Goal: Task Accomplishment & Management: Manage account settings

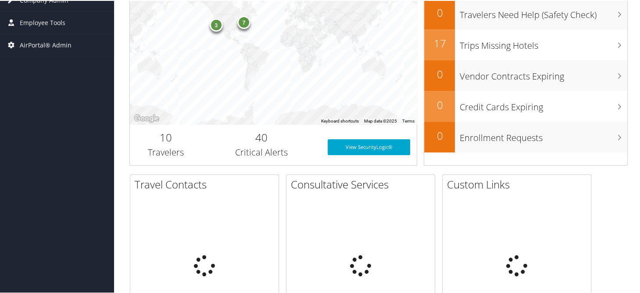
scroll to position [256, 0]
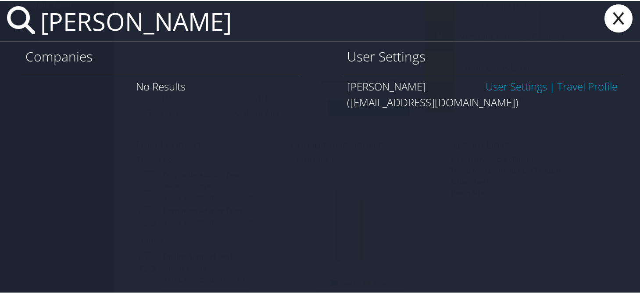
type input "stephanie cosgrove"
click at [506, 78] on link "User Settings" at bounding box center [516, 85] width 61 height 14
click at [508, 86] on link "User Settings" at bounding box center [516, 85] width 61 height 14
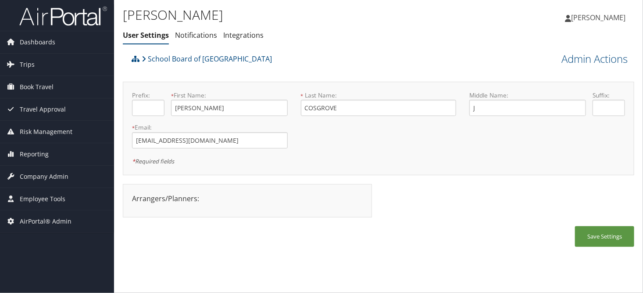
click at [383, 8] on h1 "STEPHANIE COSGROVE" at bounding box center [293, 15] width 341 height 18
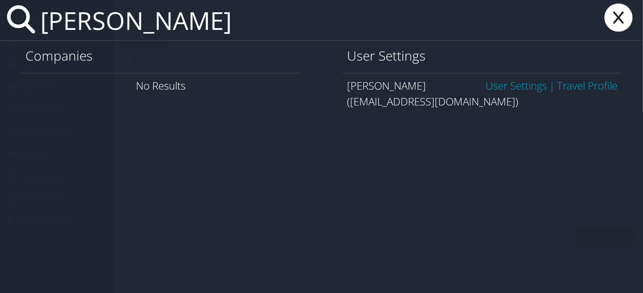
type input "stephanie cosgrove"
click at [611, 17] on icon at bounding box center [618, 18] width 35 height 28
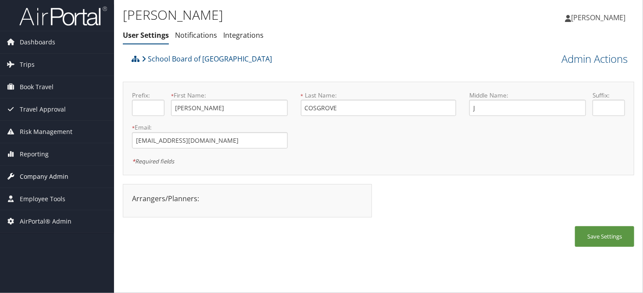
click at [31, 179] on span "Company Admin" at bounding box center [44, 176] width 49 height 22
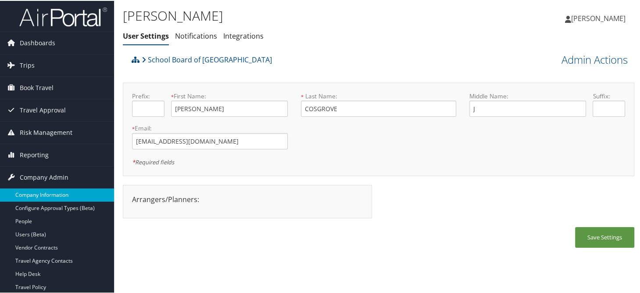
click at [38, 189] on link "Company Information" at bounding box center [57, 193] width 114 height 13
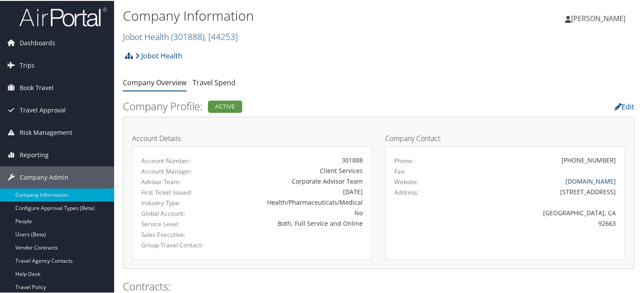
drag, startPoint x: 150, startPoint y: 37, endPoint x: 158, endPoint y: 37, distance: 8.4
click at [150, 37] on link "Jobot Health ( 301888 ) , [ 44253 ]" at bounding box center [180, 36] width 115 height 12
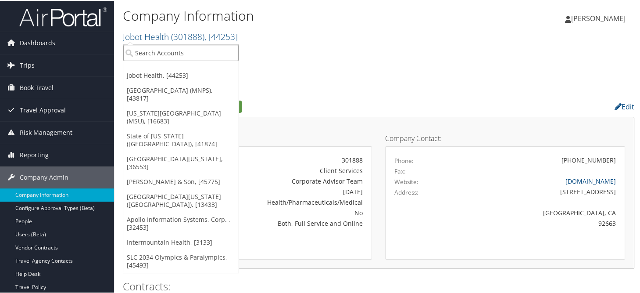
click at [161, 50] on input "search" at bounding box center [180, 52] width 115 height 16
type input "pultegroup"
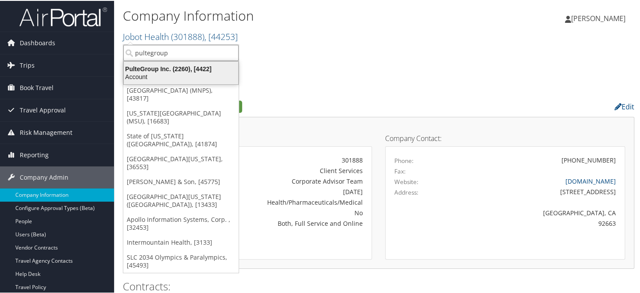
click at [152, 70] on div "PulteGroup Inc. (2260), [4422]" at bounding box center [180, 68] width 125 height 8
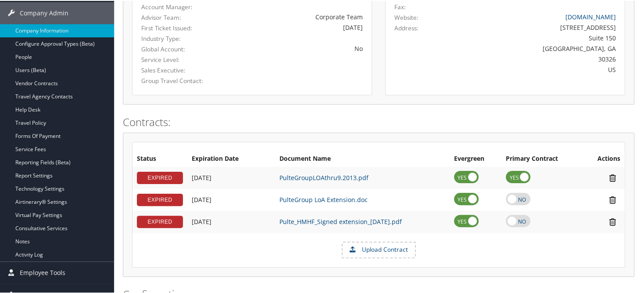
scroll to position [176, 0]
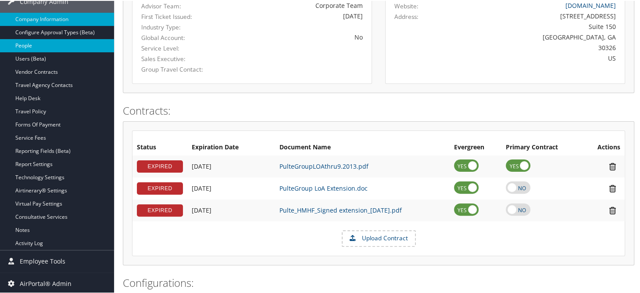
click at [32, 46] on link "People" at bounding box center [57, 44] width 114 height 13
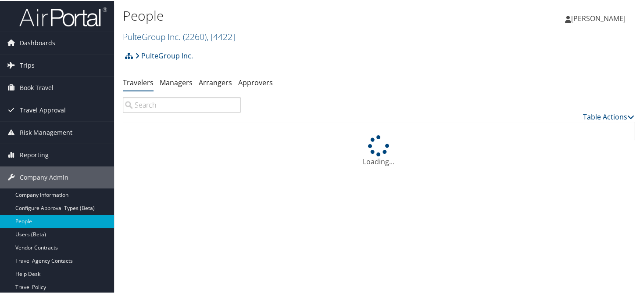
click at [180, 104] on input "search" at bounding box center [182, 104] width 118 height 16
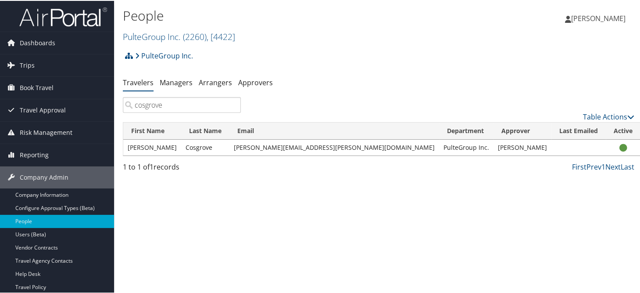
type input "cosgrove"
click at [335, 71] on div "PulteGroup Inc. Account Structure PulteGroup Inc. (2260) ACTIVE Create Child × …" at bounding box center [379, 111] width 512 height 130
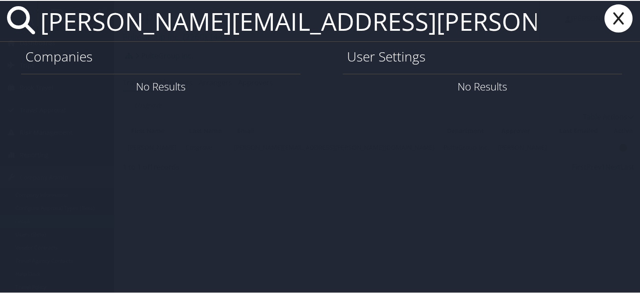
type input "stephanie.cosgrove@pultegroup.com"
click at [622, 18] on icon at bounding box center [618, 18] width 35 height 28
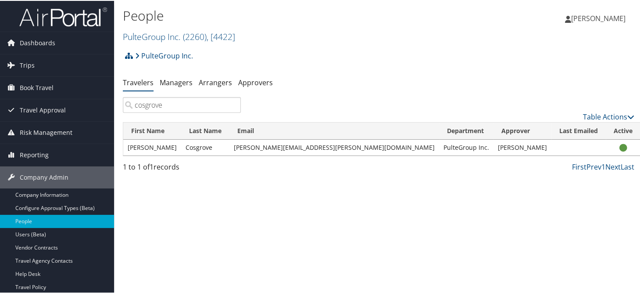
drag, startPoint x: 358, startPoint y: 66, endPoint x: 356, endPoint y: 57, distance: 9.3
click at [358, 65] on div "PulteGroup Inc. Account Structure PulteGroup Inc. (2260) ACTIVE Create Child × …" at bounding box center [379, 58] width 512 height 24
click at [26, 154] on span "Reporting" at bounding box center [34, 154] width 29 height 22
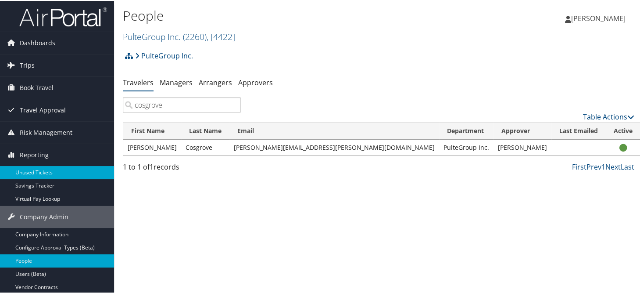
click at [32, 170] on link "Unused Tickets" at bounding box center [57, 171] width 114 height 13
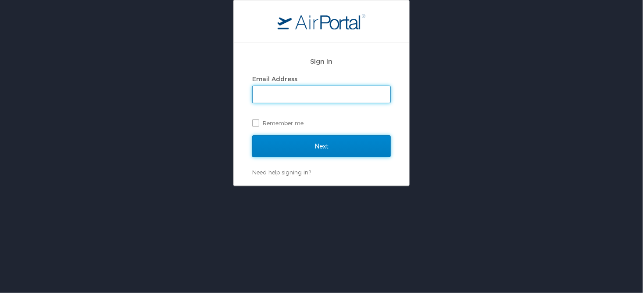
click at [283, 146] on input "Next" at bounding box center [321, 146] width 139 height 22
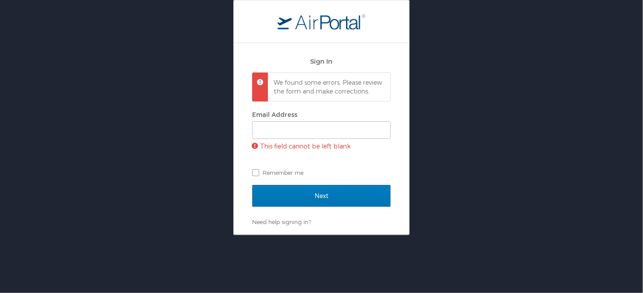
click at [295, 95] on p "We found some errors. Please review the form and make corrections." at bounding box center [328, 86] width 109 height 17
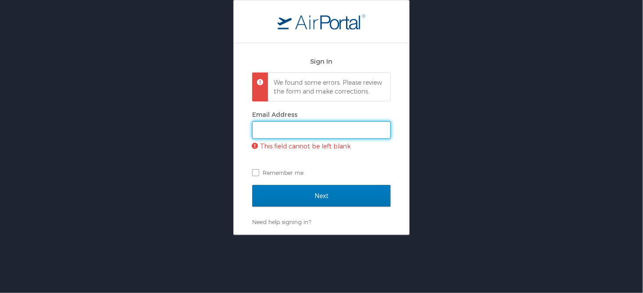
drag, startPoint x: 291, startPoint y: 134, endPoint x: 292, endPoint y: 140, distance: 6.0
click at [291, 134] on input "Email Address" at bounding box center [322, 130] width 138 height 17
type input "[PERSON_NAME][EMAIL_ADDRESS][PERSON_NAME][DOMAIN_NAME]"
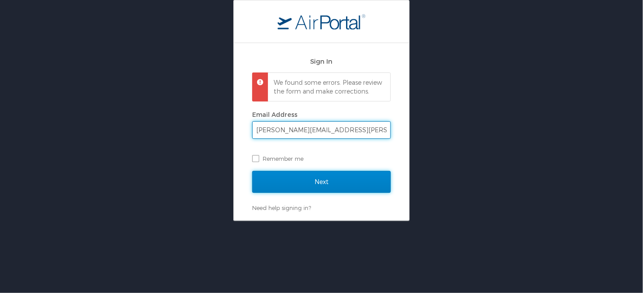
drag, startPoint x: 305, startPoint y: 195, endPoint x: 434, endPoint y: 203, distance: 129.2
click at [307, 193] on input "Next" at bounding box center [321, 182] width 139 height 22
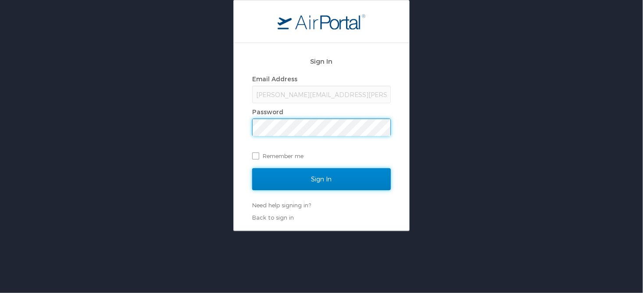
click at [302, 179] on input "Sign In" at bounding box center [321, 179] width 139 height 22
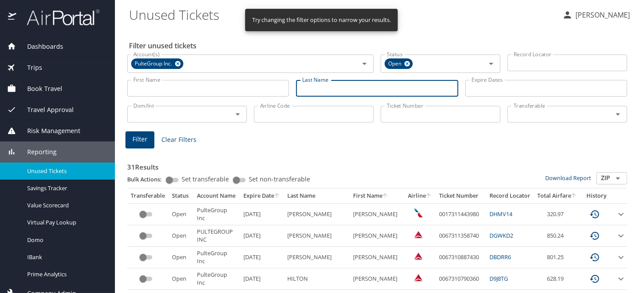
click at [316, 88] on input "Last Name" at bounding box center [377, 88] width 162 height 17
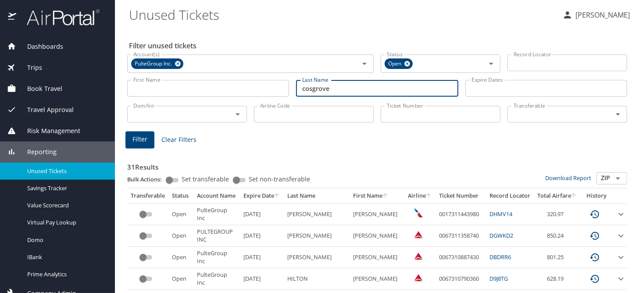
type input "cosgrove"
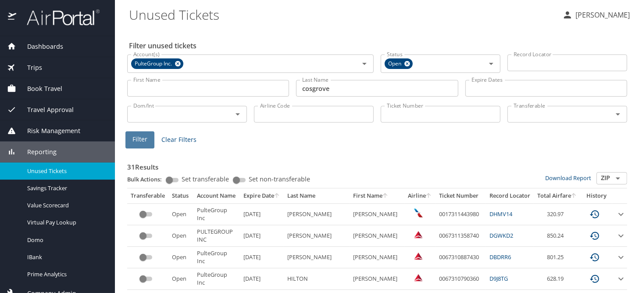
click at [136, 143] on span "Filter" at bounding box center [140, 139] width 15 height 11
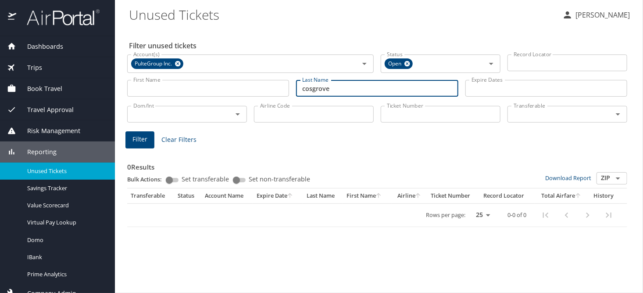
drag, startPoint x: 317, startPoint y: 93, endPoint x: 286, endPoint y: 91, distance: 30.8
click at [286, 91] on div "First Name First Name Last Name cosgrove Last Name Expire Dates Expire Dates" at bounding box center [377, 88] width 507 height 31
click at [518, 63] on input "Record Locator" at bounding box center [568, 62] width 120 height 17
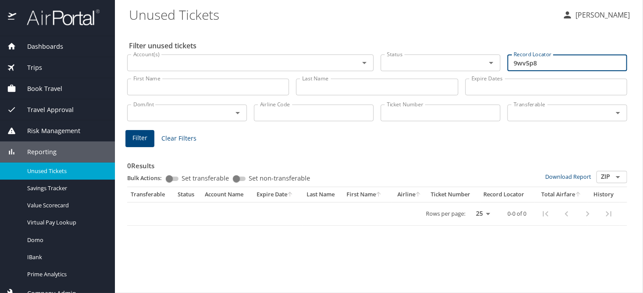
type input "9wv5p8"
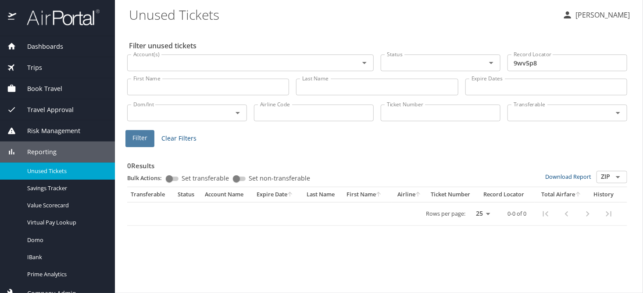
click at [147, 142] on button "Filter" at bounding box center [140, 138] width 29 height 17
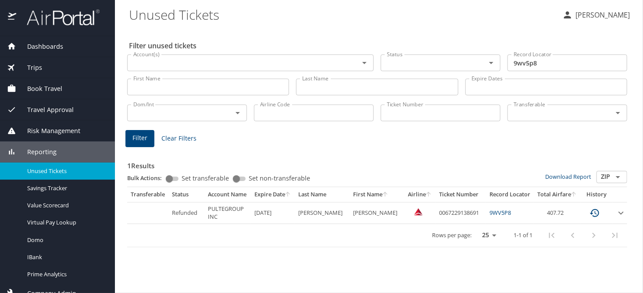
click at [432, 142] on div "1 Results Bulk Actions: Set transferable Set non-transferable Download Report Z…" at bounding box center [377, 196] width 507 height 109
click at [379, 269] on div "Filter unused tickets Account(s) Account(s) Status Status Record Locator 9wv5p8…" at bounding box center [379, 160] width 500 height 265
drag, startPoint x: 542, startPoint y: 61, endPoint x: 492, endPoint y: 61, distance: 49.2
click at [492, 61] on div "Account(s) Account(s) Status Status Record Locator 9wv5p8 Record Locator" at bounding box center [377, 61] width 507 height 29
click at [394, 161] on h3 "1 Results" at bounding box center [377, 162] width 500 height 15
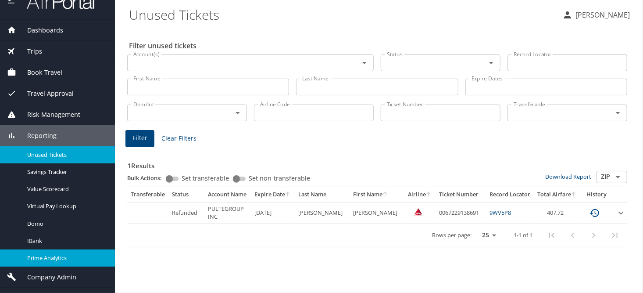
scroll to position [32, 0]
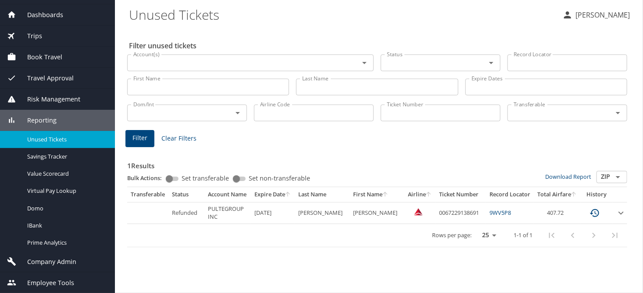
click at [42, 256] on div "Company Admin" at bounding box center [57, 261] width 115 height 21
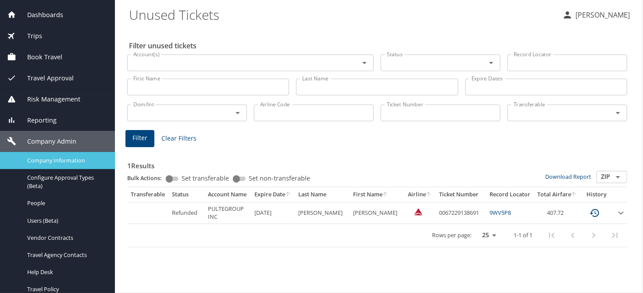
click at [48, 159] on span "Company Information" at bounding box center [65, 160] width 77 height 8
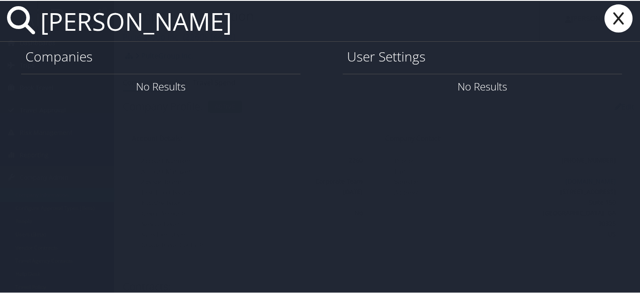
type input "[PERSON_NAME]"
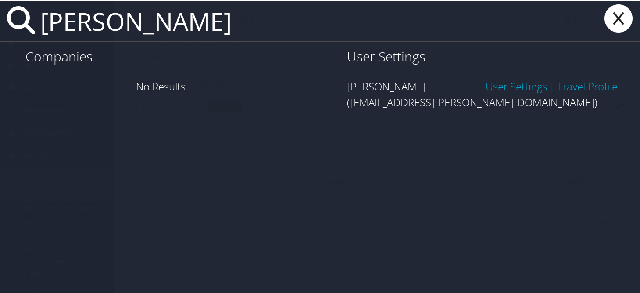
click at [495, 81] on link "User Settings" at bounding box center [516, 85] width 61 height 14
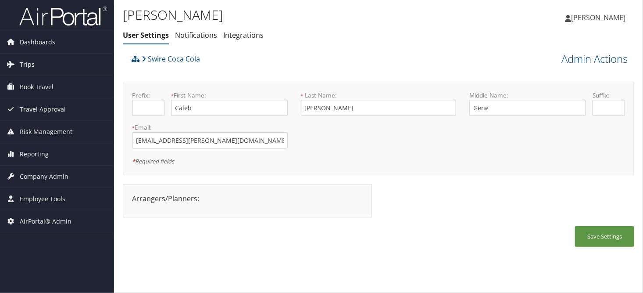
drag, startPoint x: 25, startPoint y: 60, endPoint x: 27, endPoint y: 64, distance: 4.7
click at [25, 61] on span "Trips" at bounding box center [27, 65] width 15 height 22
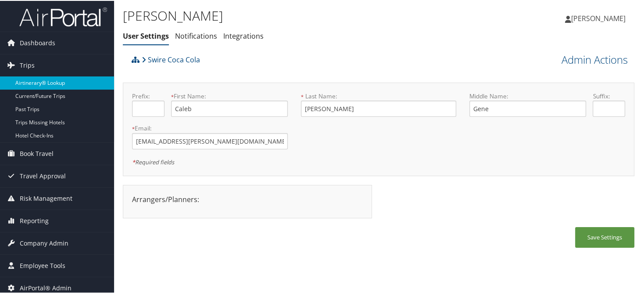
click at [39, 84] on link "Airtinerary® Lookup" at bounding box center [57, 81] width 114 height 13
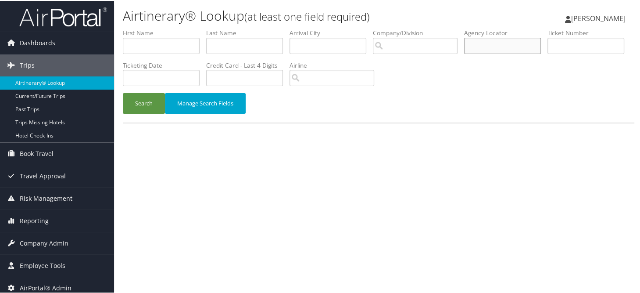
click at [508, 45] on input "text" at bounding box center [502, 45] width 77 height 16
type input "dcjvjv"
click at [123, 92] on button "Search" at bounding box center [144, 102] width 42 height 21
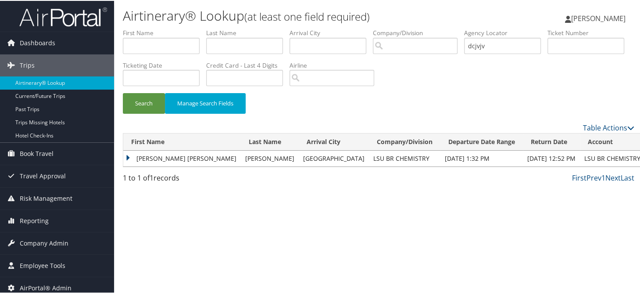
click at [124, 154] on td "KADEEM ORENTHAL" at bounding box center [182, 158] width 118 height 16
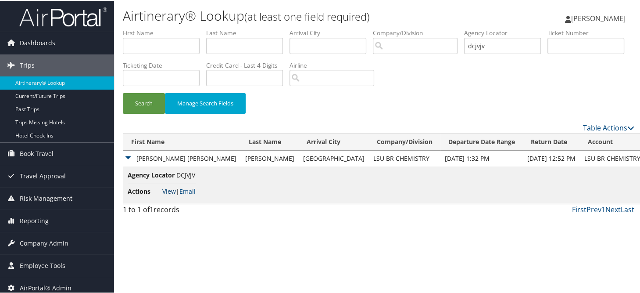
click at [166, 189] on link "View" at bounding box center [169, 190] width 14 height 8
click at [29, 238] on span "Company Admin" at bounding box center [44, 242] width 49 height 22
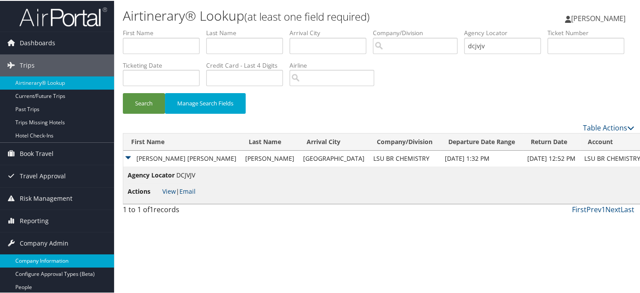
click at [31, 257] on link "Company Information" at bounding box center [57, 259] width 114 height 13
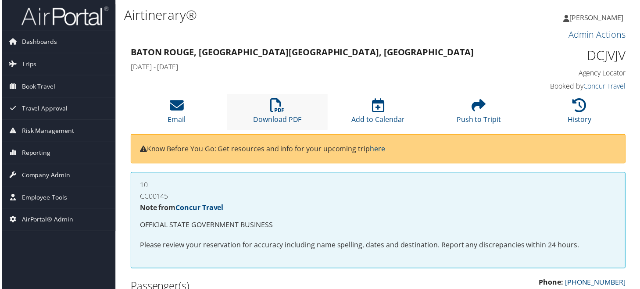
click at [286, 114] on li "Download PDF" at bounding box center [276, 113] width 101 height 36
click at [30, 57] on span "Trips" at bounding box center [27, 65] width 15 height 22
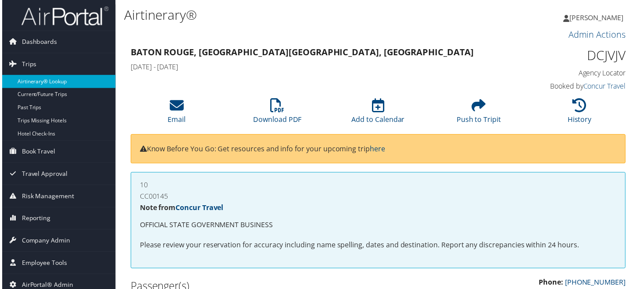
click at [51, 83] on link "Airtinerary® Lookup" at bounding box center [57, 81] width 114 height 13
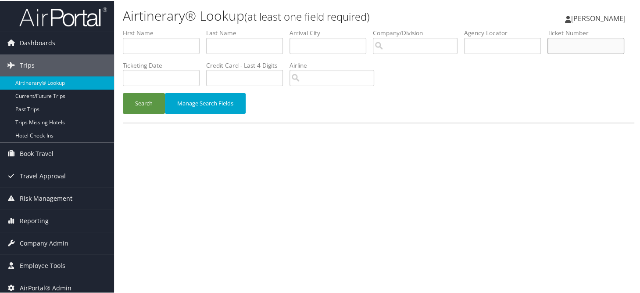
click at [548, 53] on input "text" at bounding box center [586, 45] width 77 height 16
type input "0067310985905"
click at [123, 92] on button "Search" at bounding box center [144, 102] width 42 height 21
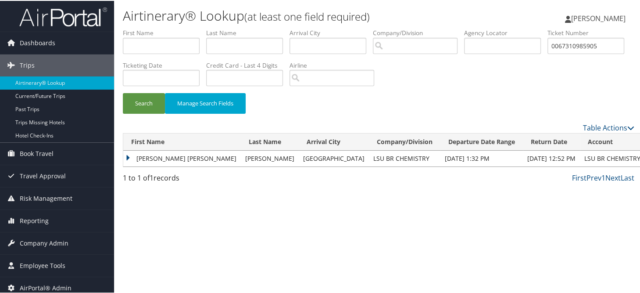
click at [129, 158] on td "KADEEM ORENTHAL" at bounding box center [182, 158] width 118 height 16
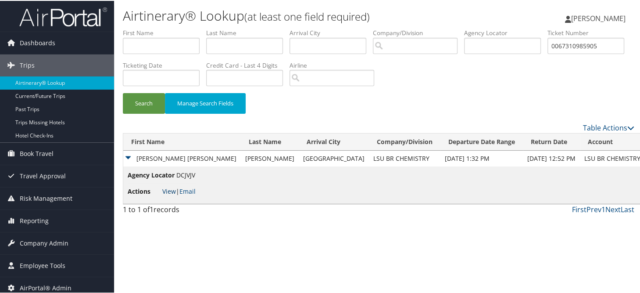
click at [164, 187] on link "View" at bounding box center [169, 190] width 14 height 8
click at [38, 242] on span "Company Admin" at bounding box center [44, 242] width 49 height 22
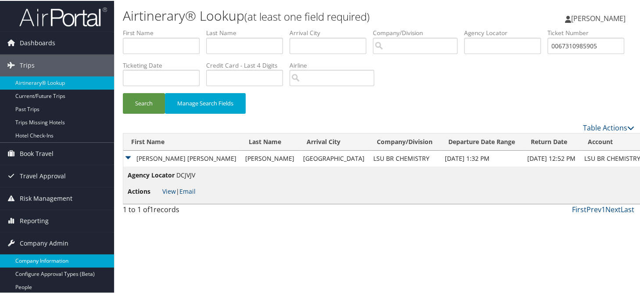
click at [39, 257] on link "Company Information" at bounding box center [57, 259] width 114 height 13
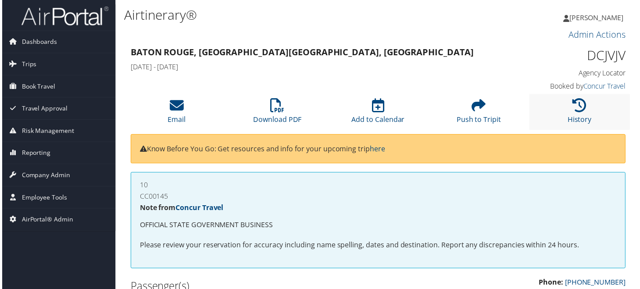
click at [568, 101] on li "History" at bounding box center [581, 113] width 101 height 36
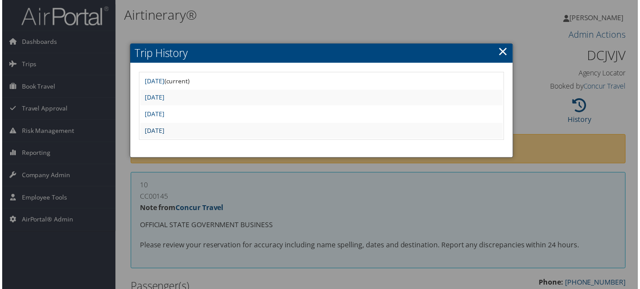
click at [163, 129] on link "[DATE]" at bounding box center [154, 131] width 20 height 8
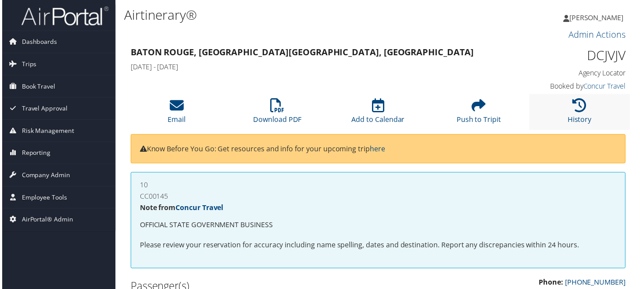
click at [598, 117] on li "History" at bounding box center [581, 113] width 101 height 36
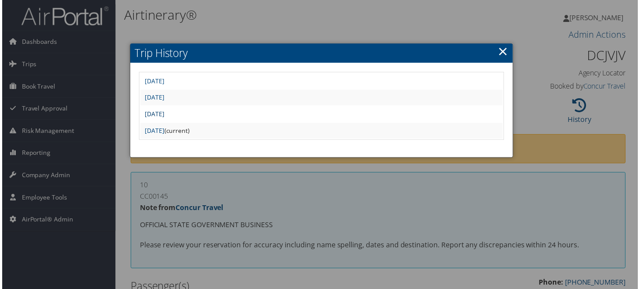
click at [163, 111] on link "[DATE]" at bounding box center [154, 115] width 20 height 8
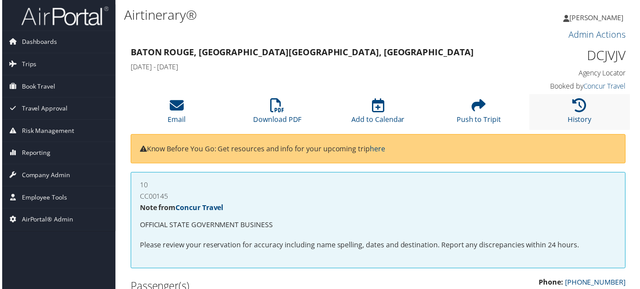
click at [589, 112] on li "History" at bounding box center [581, 113] width 101 height 36
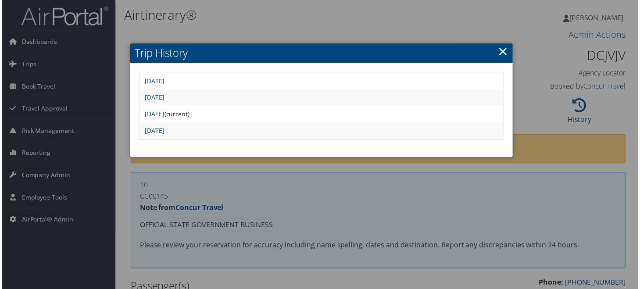
click at [163, 96] on link "Tue Sep 9 09:25:22 MDT 2025" at bounding box center [154, 98] width 20 height 8
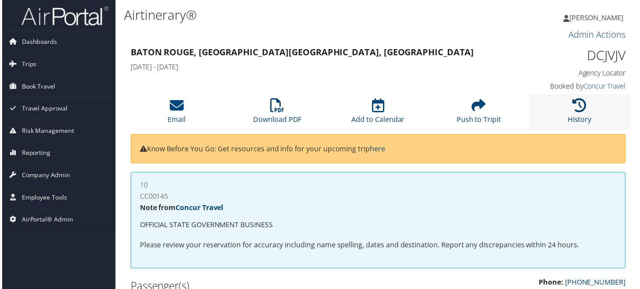
click at [579, 116] on link "History" at bounding box center [582, 114] width 24 height 21
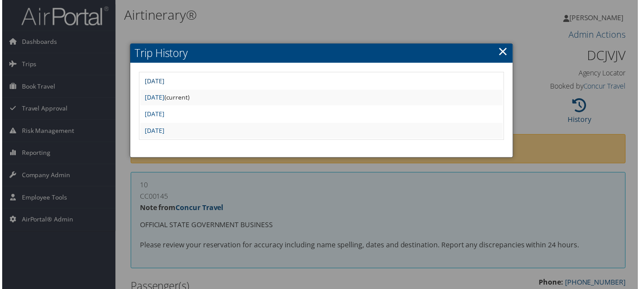
click at [163, 79] on link "Mon Sep 15 07:12:44 MDT 2025" at bounding box center [154, 81] width 20 height 8
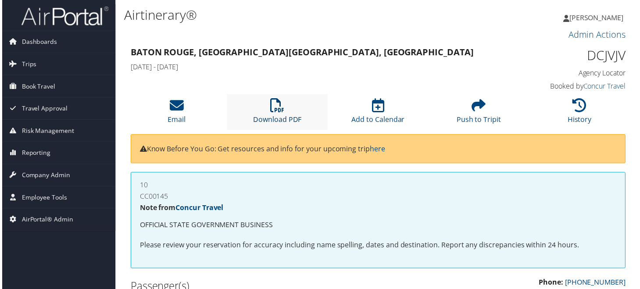
click at [286, 119] on link "Download PDF" at bounding box center [277, 114] width 49 height 21
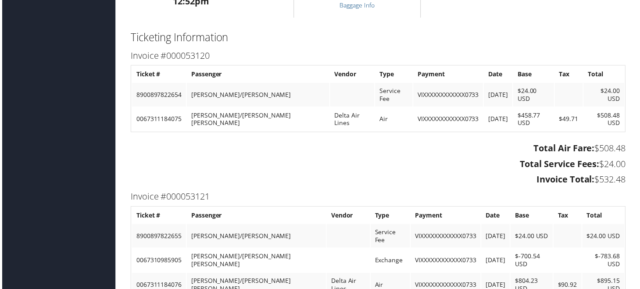
scroll to position [746, 0]
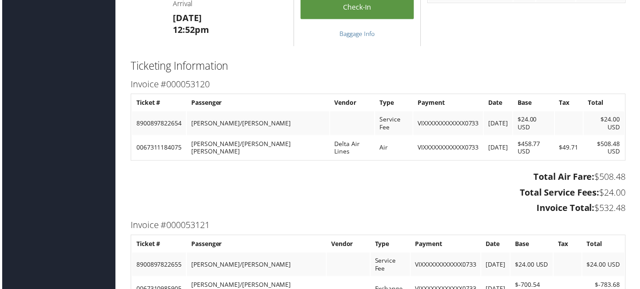
drag, startPoint x: 361, startPoint y: 174, endPoint x: 368, endPoint y: 180, distance: 9.6
click at [361, 188] on h3 "Total Service Fees: $24.00" at bounding box center [378, 194] width 499 height 12
click at [413, 172] on h3 "Total Air Fare: $508.48" at bounding box center [378, 178] width 499 height 12
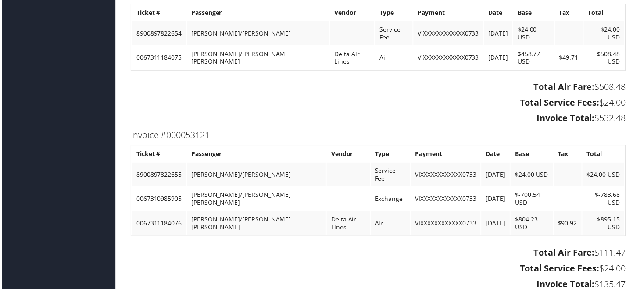
scroll to position [878, 0]
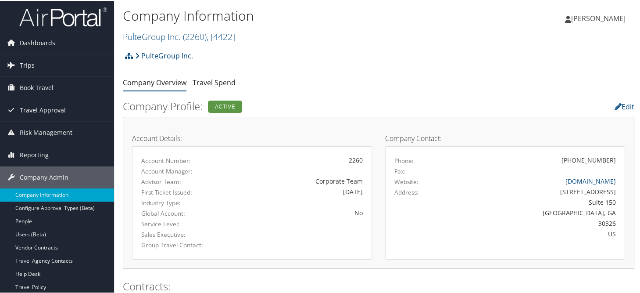
click at [140, 35] on link "PulteGroup Inc. ( 2260 ) , [ 4422 ]" at bounding box center [179, 36] width 112 height 12
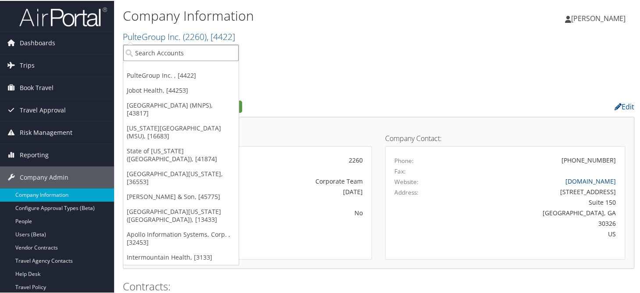
click at [158, 49] on input "search" at bounding box center [180, 52] width 115 height 16
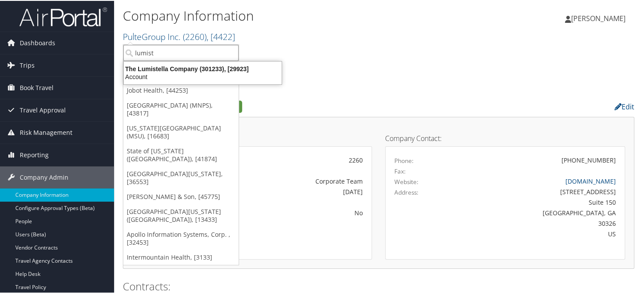
type input "lumiste"
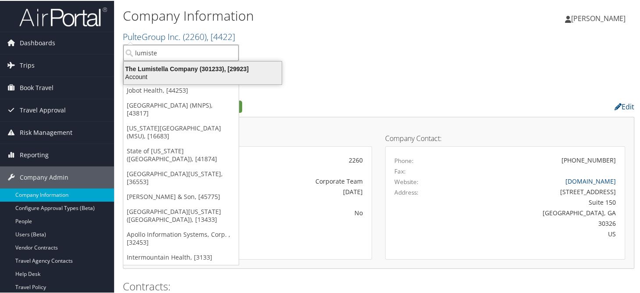
click at [160, 67] on div "The Lumistella Company (301233), [29923]" at bounding box center [202, 68] width 169 height 8
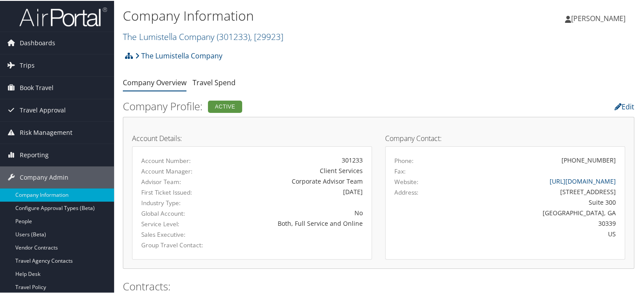
click at [378, 43] on div "Company Information The Lumistella Company ( 301233 ) , [ 29923 ] The Lumistell…" at bounding box center [293, 25] width 341 height 42
click at [359, 61] on div "The Lumistella Company Account Structure The Lumistella Company (301233) ACTIVE…" at bounding box center [379, 58] width 512 height 24
click at [20, 220] on link "People" at bounding box center [57, 220] width 114 height 13
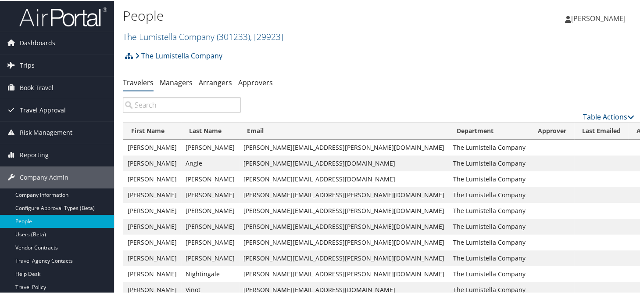
click at [373, 65] on div "The Lumistella Company Account Structure The Lumistella Company (301233) ACTIVE…" at bounding box center [379, 58] width 512 height 24
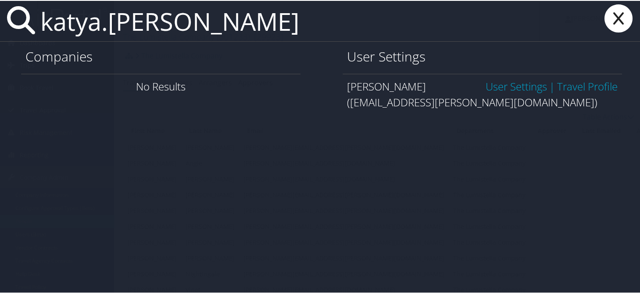
type input "katya.griffin"
click at [495, 87] on link "User Settings" at bounding box center [516, 85] width 61 height 14
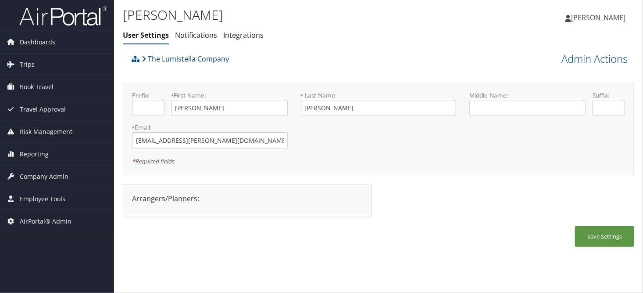
click at [406, 46] on div "[PERSON_NAME] User Settings Notifications Integrations User Settings Notificati…" at bounding box center [293, 27] width 341 height 46
drag, startPoint x: 36, startPoint y: 176, endPoint x: 38, endPoint y: 180, distance: 4.7
click at [36, 176] on span "Company Admin" at bounding box center [44, 176] width 49 height 22
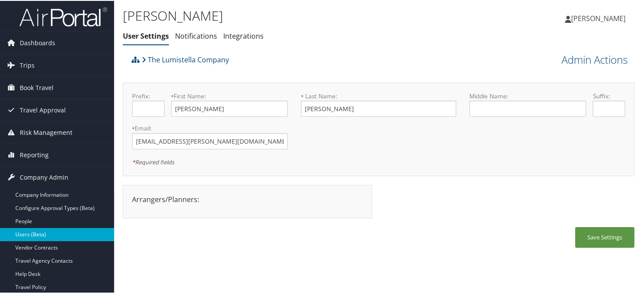
click at [30, 230] on link "Users (Beta)" at bounding box center [57, 233] width 114 height 13
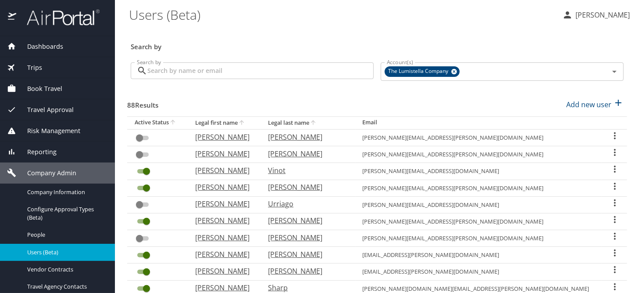
click at [198, 73] on input "Search by" at bounding box center [260, 70] width 226 height 17
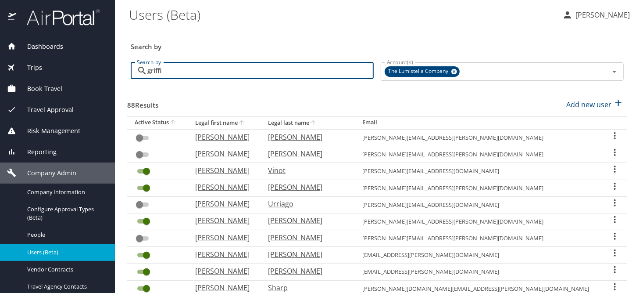
type input "griffin"
checkbox input "true"
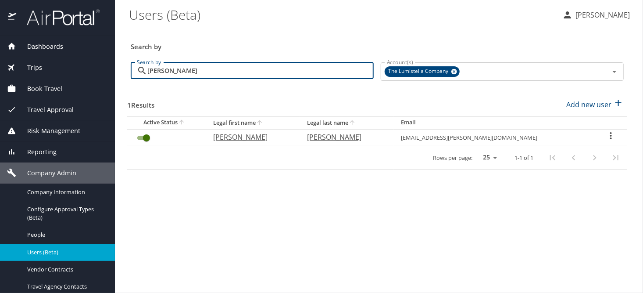
type input "[PERSON_NAME]"
click at [614, 133] on div "User Search Table" at bounding box center [612, 136] width 18 height 13
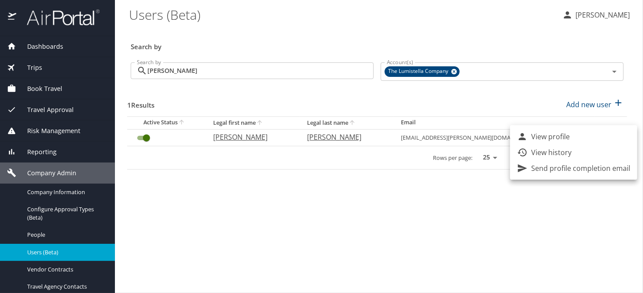
click at [539, 153] on p "View history" at bounding box center [551, 152] width 40 height 11
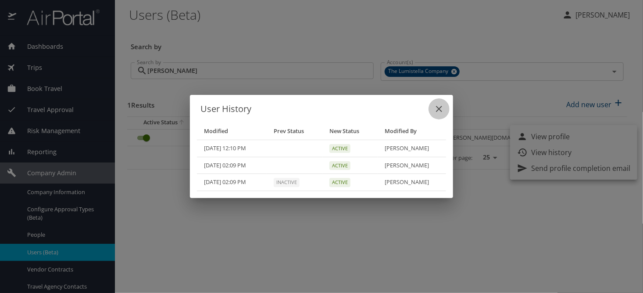
drag, startPoint x: 440, startPoint y: 108, endPoint x: 484, endPoint y: 133, distance: 50.7
click at [440, 108] on icon "close" at bounding box center [439, 109] width 6 height 6
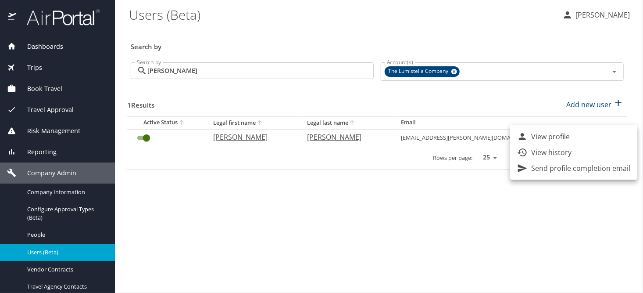
drag, startPoint x: 531, startPoint y: 198, endPoint x: 539, endPoint y: 203, distance: 10.2
click at [530, 198] on div at bounding box center [321, 146] width 643 height 293
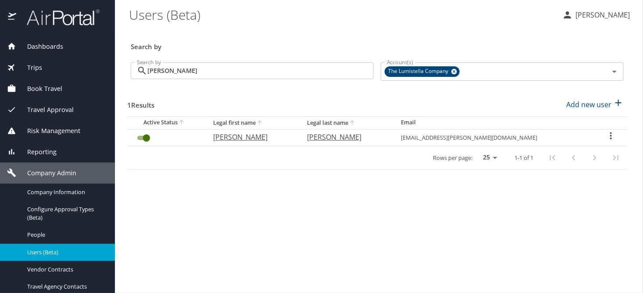
click at [607, 136] on icon "User Search Table" at bounding box center [611, 135] width 11 height 11
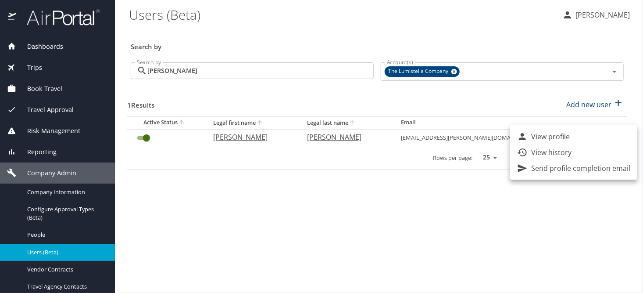
click at [562, 135] on p "View profile" at bounding box center [550, 136] width 39 height 11
select select "US"
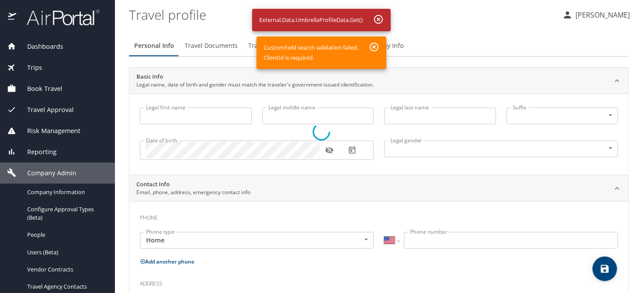
click at [458, 25] on div at bounding box center [321, 132] width 643 height 322
click at [464, 4] on div at bounding box center [321, 132] width 643 height 322
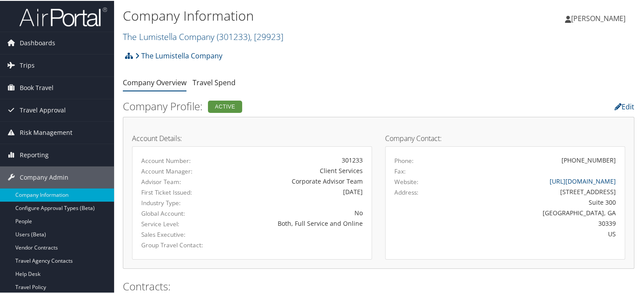
drag, startPoint x: 15, startPoint y: 218, endPoint x: 136, endPoint y: 200, distance: 121.6
click at [15, 218] on link "People" at bounding box center [57, 220] width 114 height 13
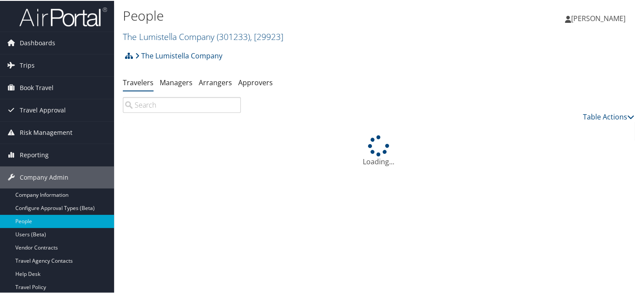
click at [182, 106] on input "search" at bounding box center [182, 104] width 118 height 16
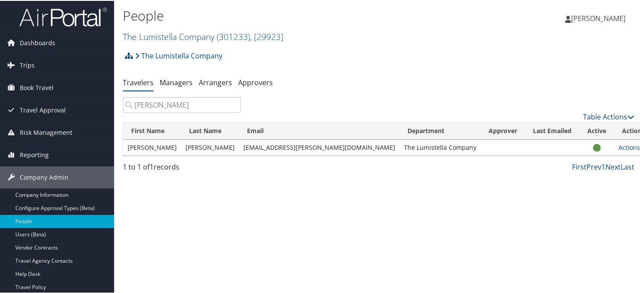
type input "griffin"
click at [619, 149] on link "Actions" at bounding box center [633, 146] width 28 height 8
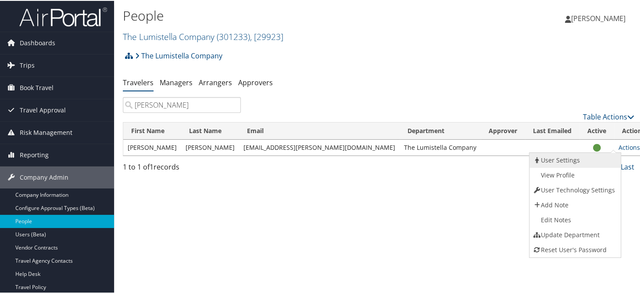
click at [554, 158] on link "User Settings" at bounding box center [574, 159] width 89 height 15
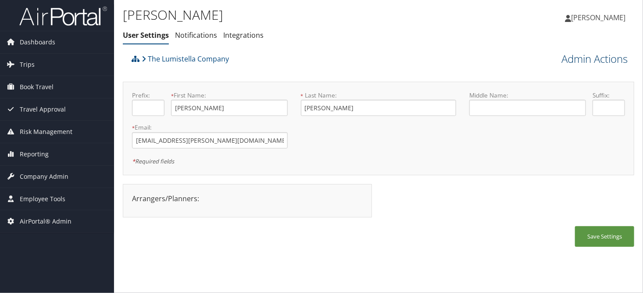
click at [575, 55] on link "Admin Actions" at bounding box center [595, 58] width 66 height 15
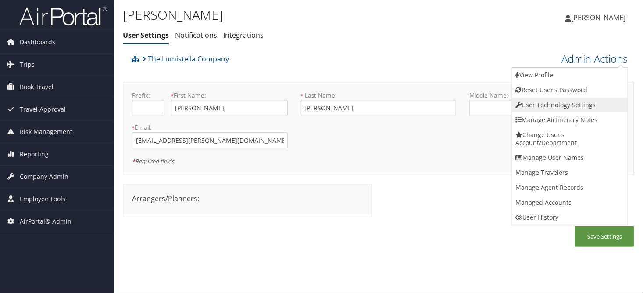
click at [553, 108] on link "User Technology Settings" at bounding box center [570, 104] width 115 height 15
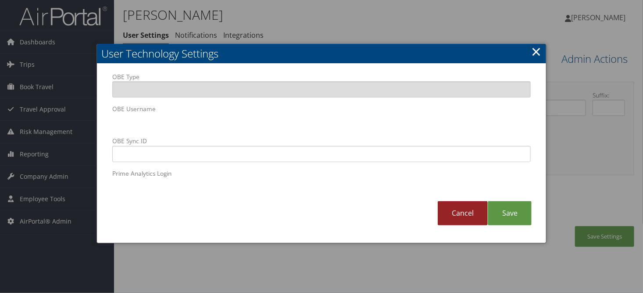
click at [470, 214] on link "Cancel" at bounding box center [463, 213] width 50 height 24
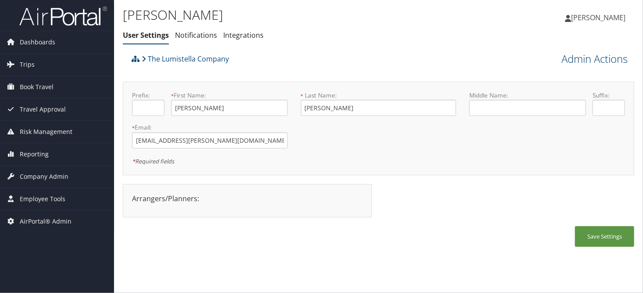
click at [567, 54] on link "Admin Actions" at bounding box center [595, 58] width 66 height 15
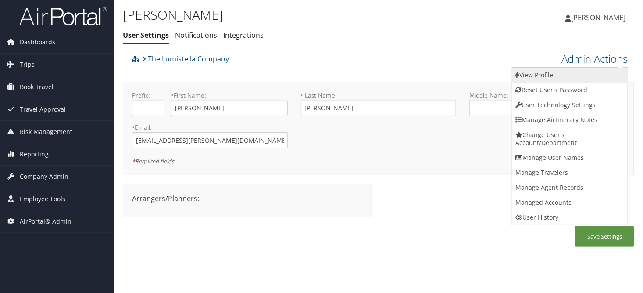
click at [523, 76] on link "View Profile" at bounding box center [570, 75] width 115 height 15
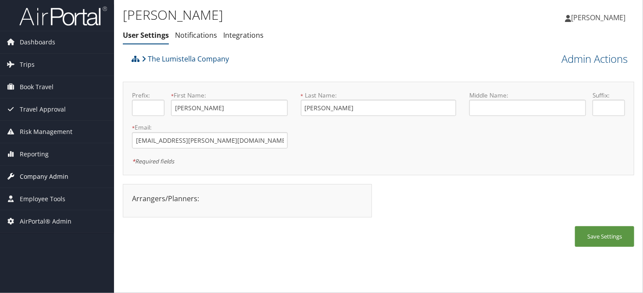
click at [39, 180] on span "Company Admin" at bounding box center [44, 176] width 49 height 22
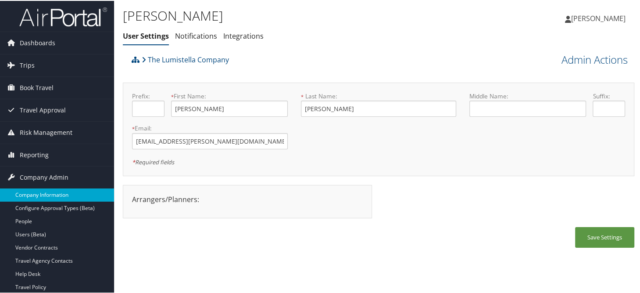
click at [43, 193] on link "Company Information" at bounding box center [57, 193] width 114 height 13
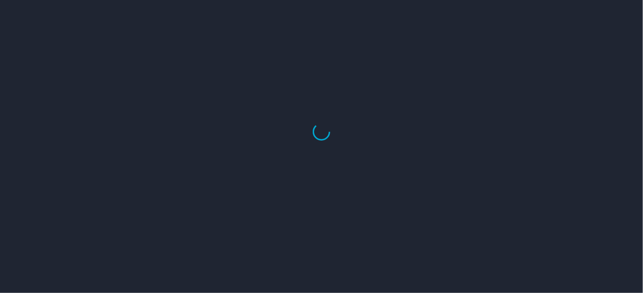
select select "US"
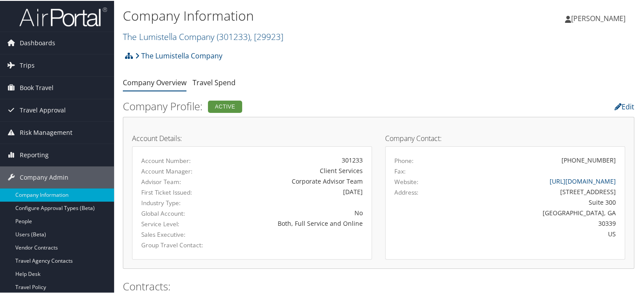
drag, startPoint x: 161, startPoint y: 39, endPoint x: 169, endPoint y: 43, distance: 8.6
click at [161, 40] on link "The Lumistella Company ( 301233 ) , [ 29923 ]" at bounding box center [203, 36] width 161 height 12
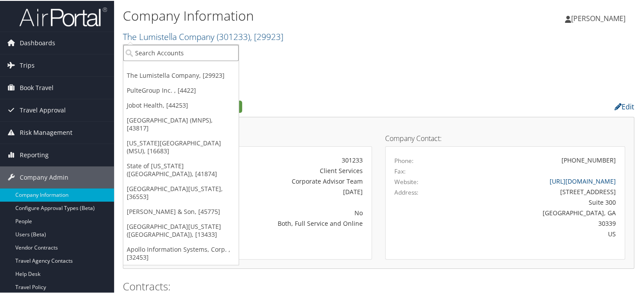
click at [180, 53] on input "search" at bounding box center [180, 52] width 115 height 16
type input "goose"
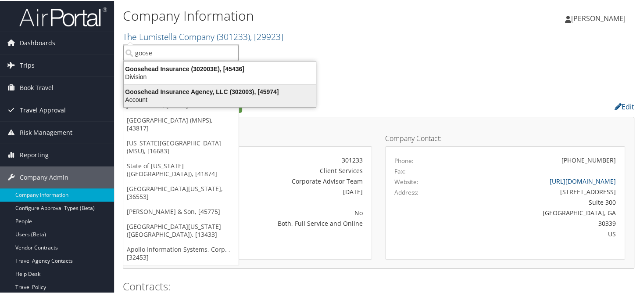
click at [186, 95] on div "Account" at bounding box center [219, 99] width 203 height 8
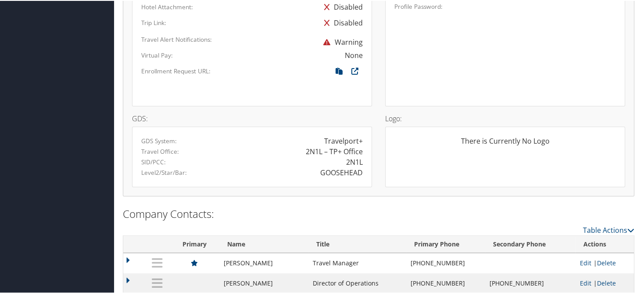
scroll to position [608, 0]
